Goal: Information Seeking & Learning: Learn about a topic

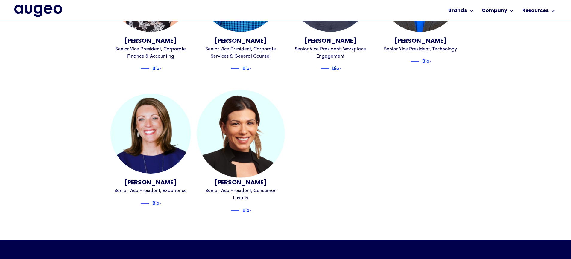
scroll to position [710, 0]
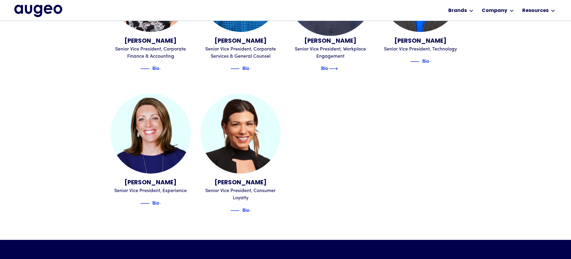
click at [338, 65] on img at bounding box center [333, 68] width 9 height 7
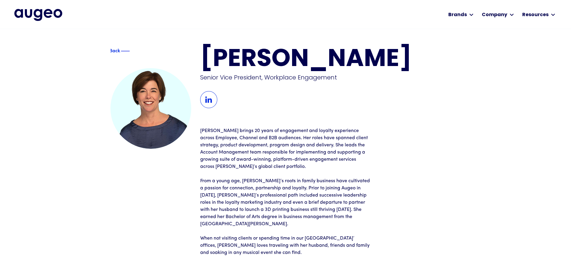
scroll to position [0, 0]
click at [120, 53] on div "Back" at bounding box center [114, 50] width 11 height 7
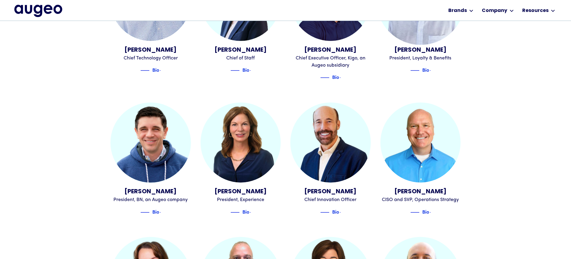
click at [419, 46] on div "[PERSON_NAME]" at bounding box center [420, 50] width 80 height 9
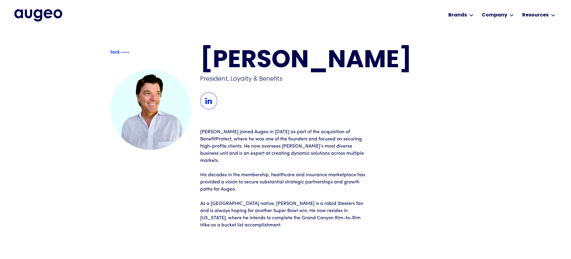
scroll to position [0, 0]
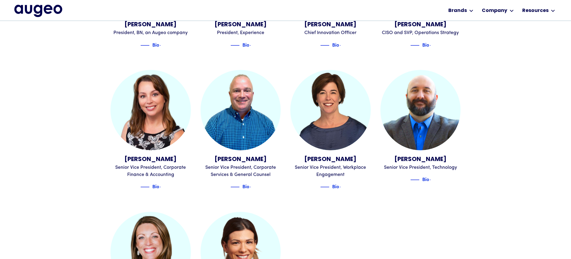
scroll to position [591, 0]
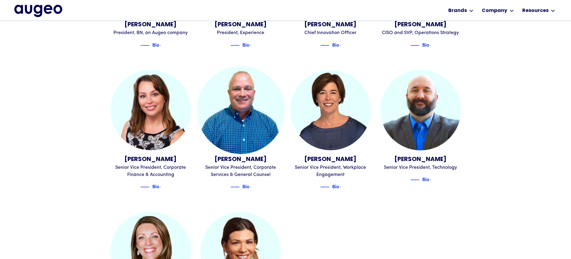
click at [239, 121] on img at bounding box center [241, 110] width 88 height 88
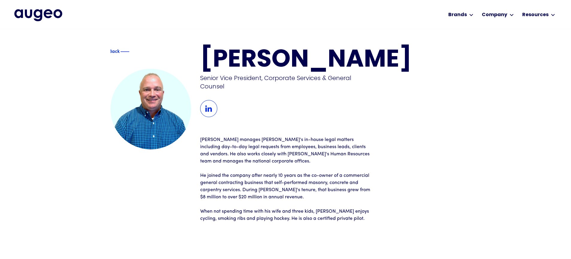
scroll to position [0, 0]
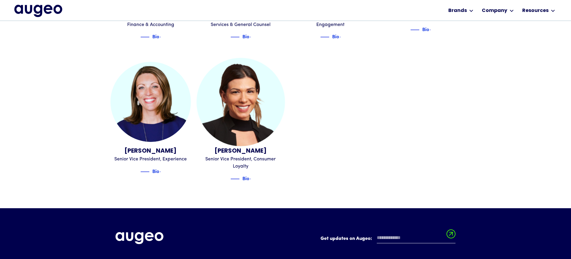
click at [261, 117] on img at bounding box center [240, 102] width 88 height 88
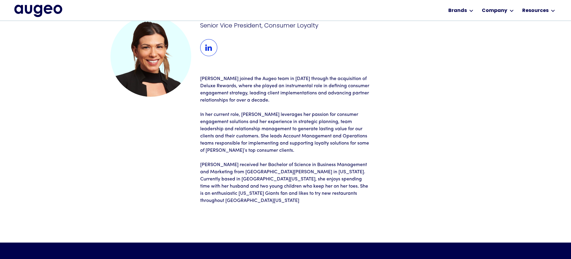
scroll to position [45, 0]
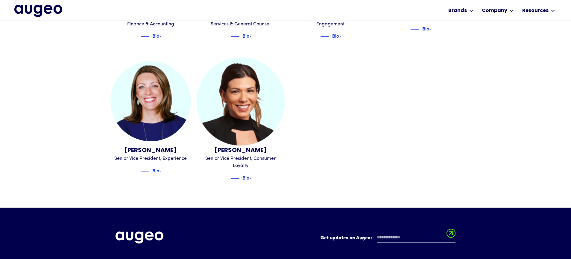
click at [269, 121] on img at bounding box center [240, 101] width 88 height 88
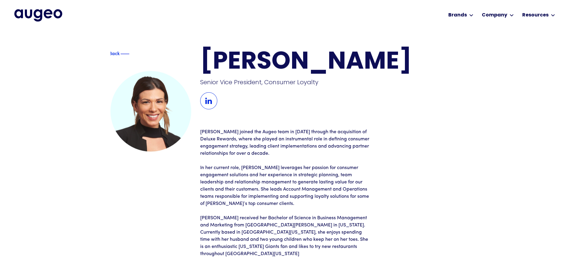
click at [211, 106] on img at bounding box center [208, 100] width 17 height 17
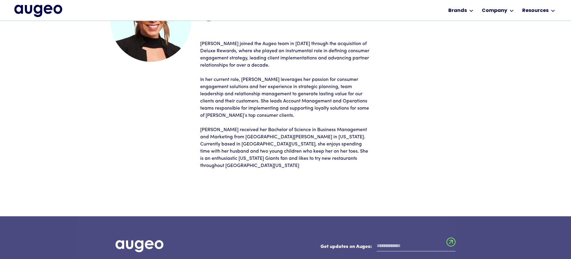
scroll to position [104, 0]
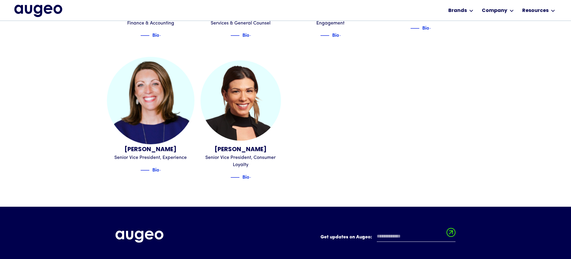
click at [130, 98] on img at bounding box center [150, 100] width 87 height 87
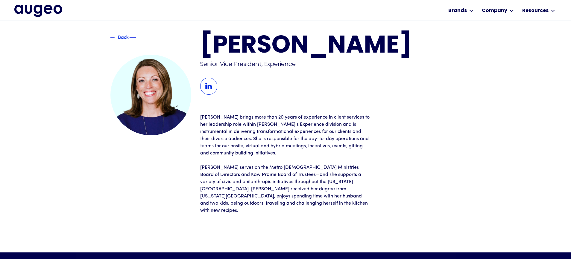
scroll to position [6, 0]
click at [115, 38] on div "Back" at bounding box center [123, 37] width 35 height 7
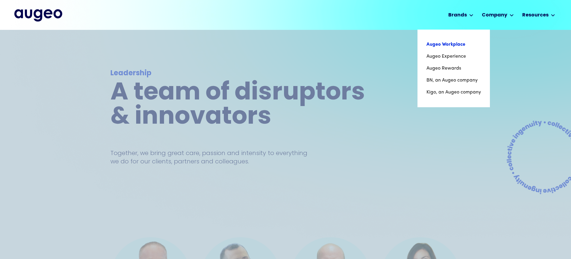
click at [456, 46] on link "Augeo Workplace" at bounding box center [453, 45] width 54 height 12
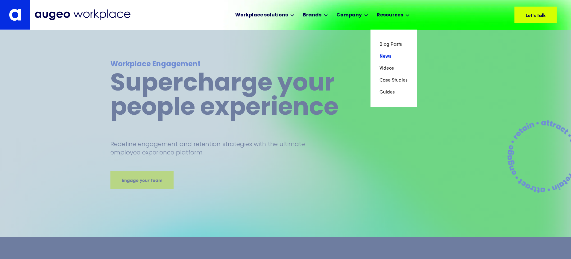
click at [384, 56] on link "News" at bounding box center [393, 57] width 29 height 12
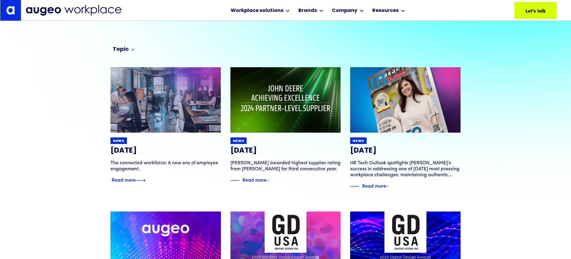
scroll to position [45, 0]
click at [135, 151] on h3 "[DATE]" at bounding box center [165, 151] width 110 height 9
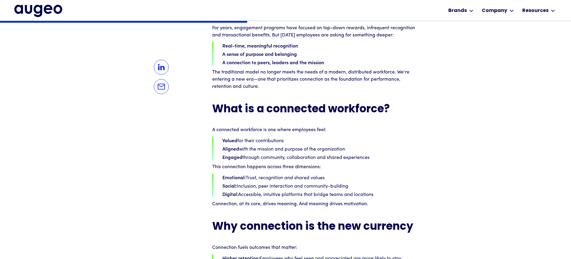
scroll to position [443, 0]
